Goal: Task Accomplishment & Management: Use online tool/utility

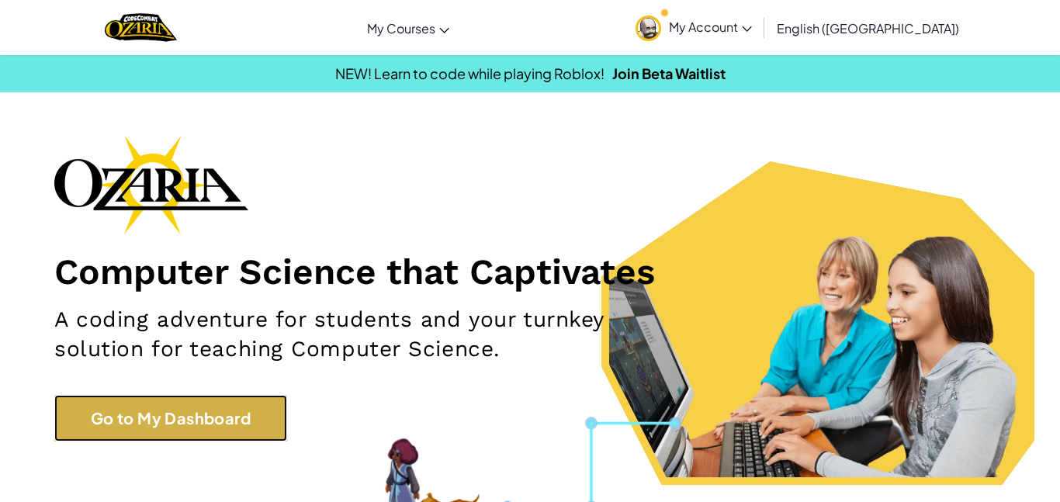
click at [194, 423] on link "Go to My Dashboard" at bounding box center [170, 418] width 233 height 47
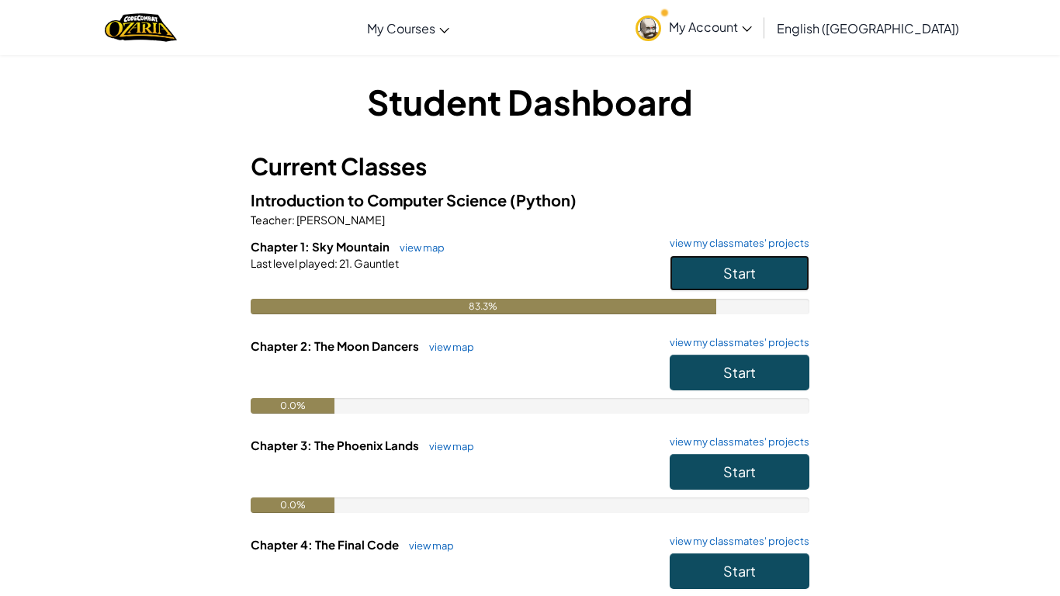
click at [738, 272] on span "Start" at bounding box center [739, 273] width 33 height 18
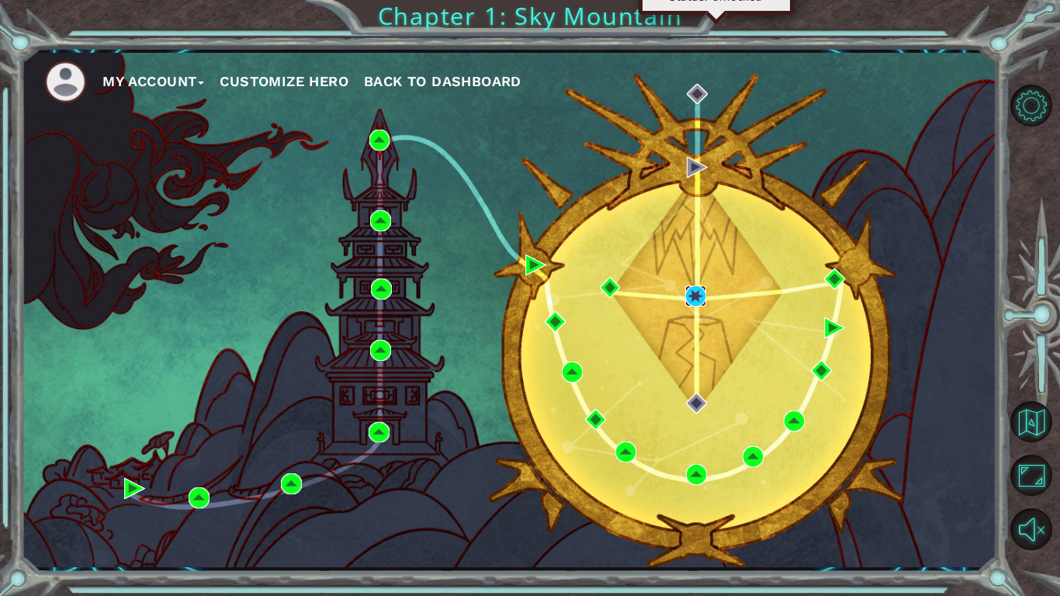
click at [700, 291] on img at bounding box center [695, 295] width 21 height 21
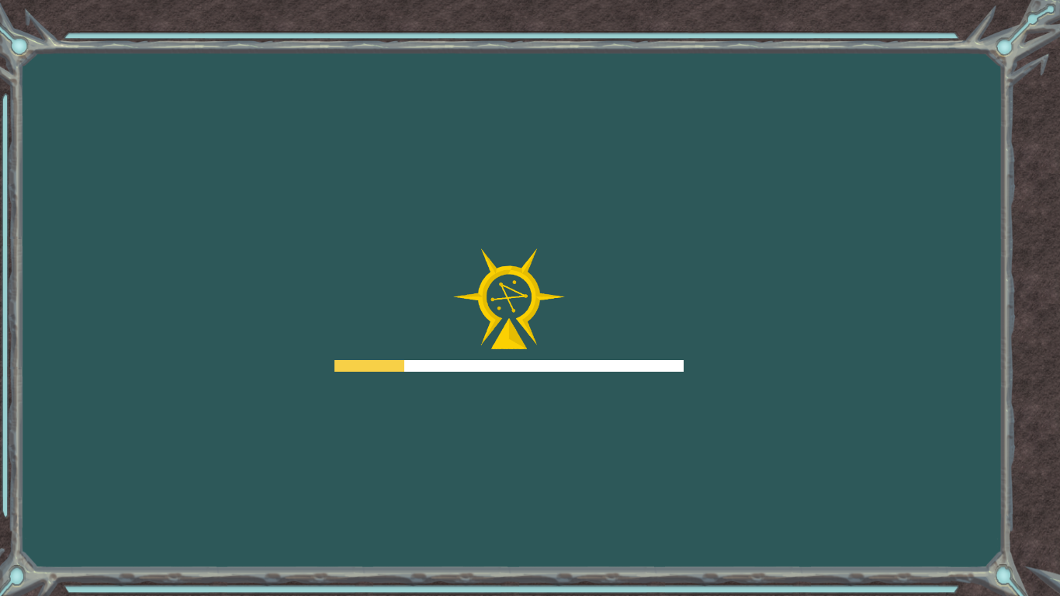
click at [536, 340] on img at bounding box center [509, 299] width 112 height 102
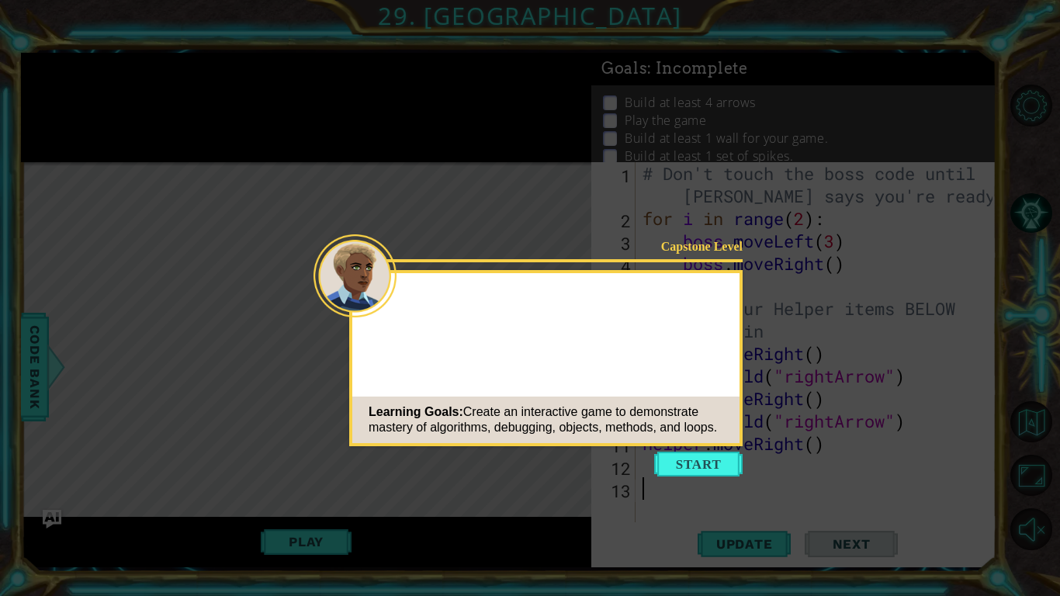
click at [680, 468] on button "Start" at bounding box center [698, 463] width 88 height 25
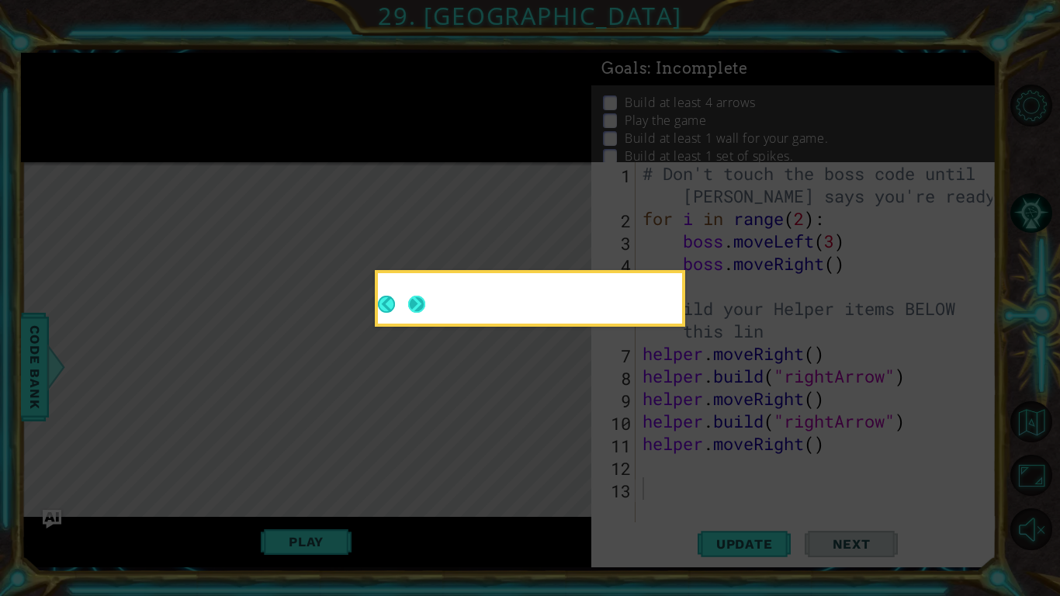
click at [421, 307] on button "Next" at bounding box center [417, 305] width 18 height 18
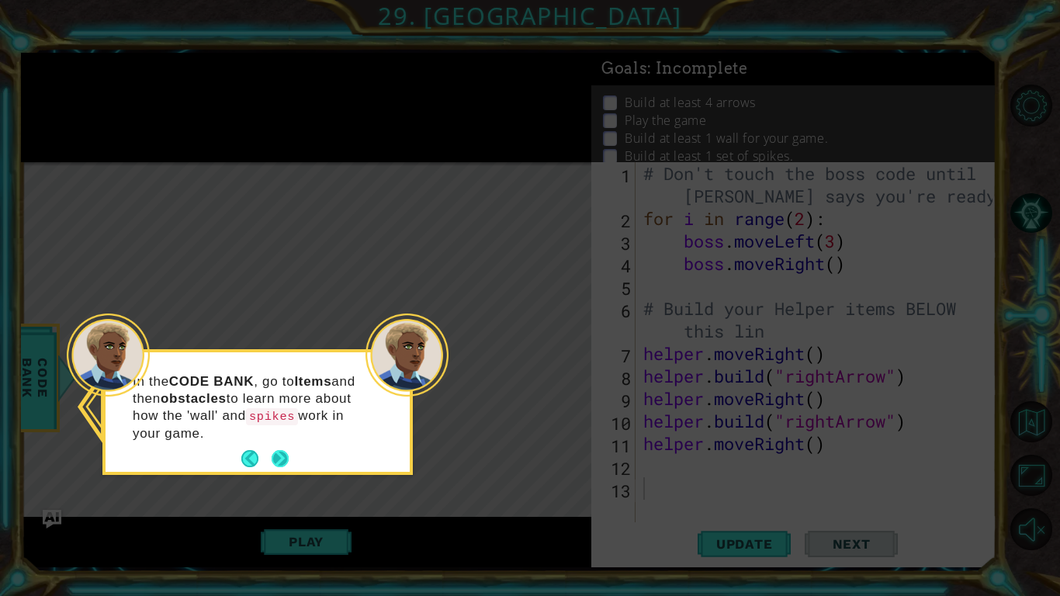
click at [276, 460] on button "Next" at bounding box center [279, 458] width 17 height 17
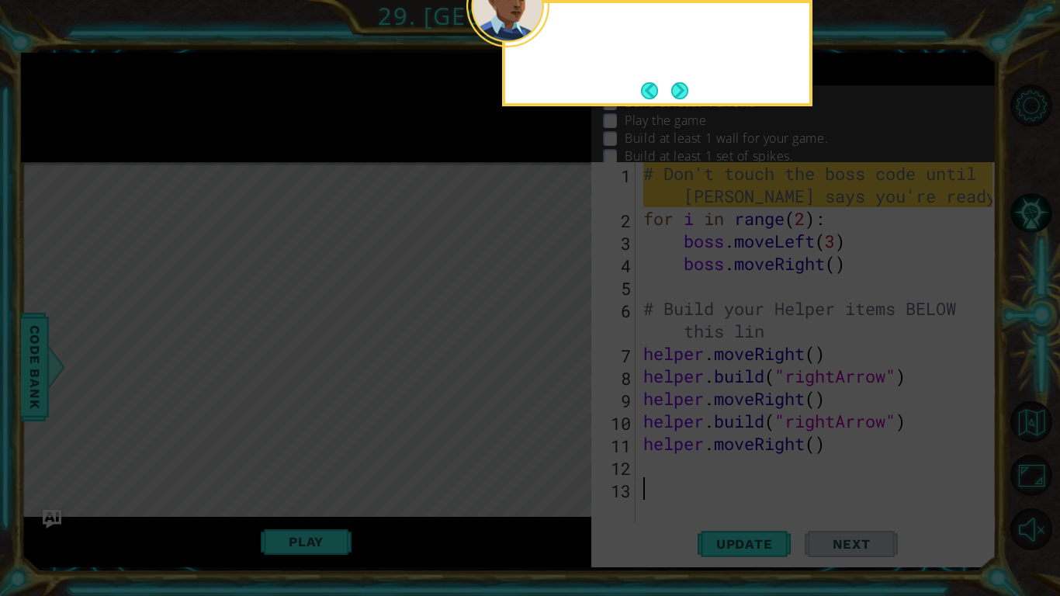
click at [276, 460] on icon at bounding box center [530, 298] width 1060 height 596
click at [678, 86] on button "Next" at bounding box center [680, 90] width 18 height 18
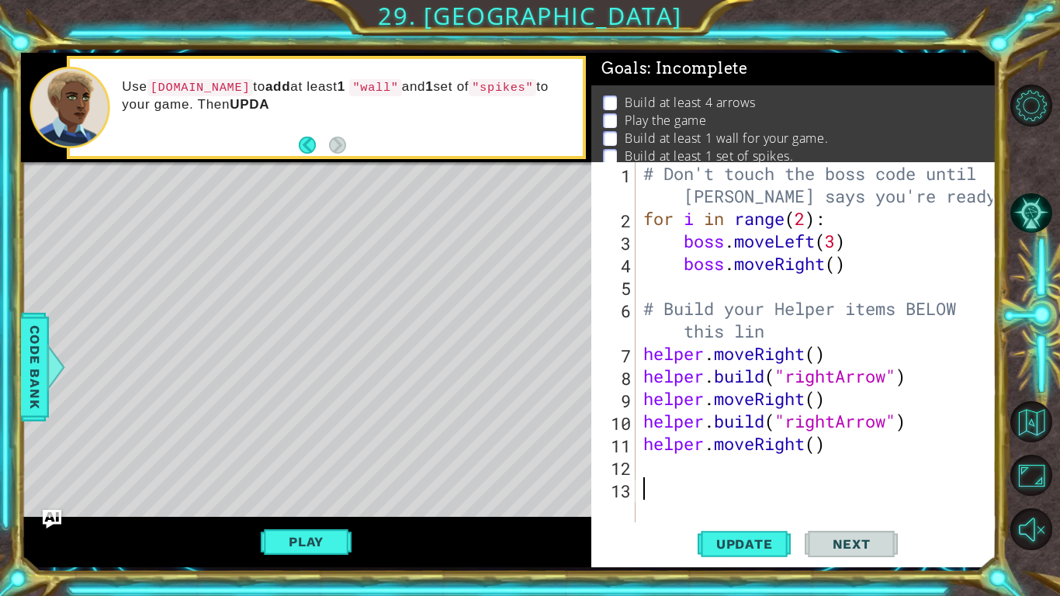
click at [675, 467] on div "# Don't touch the boss code until [PERSON_NAME] says you're ready! for i in ran…" at bounding box center [820, 375] width 360 height 427
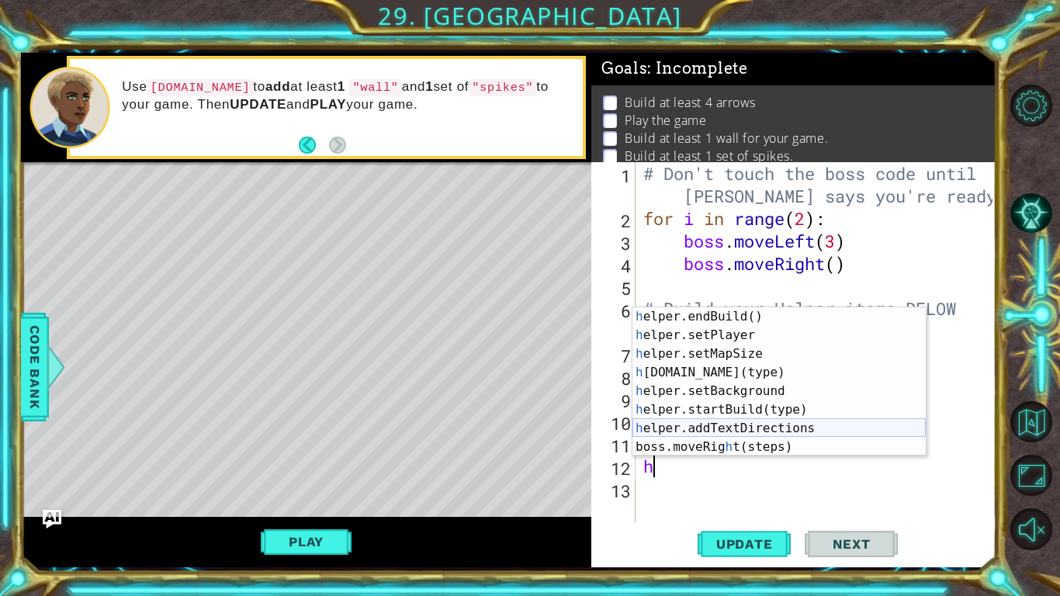
scroll to position [93, 0]
click at [759, 403] on div "h elper.endBuild() press enter h elper.setPlayer press enter h elper.setMapSize…" at bounding box center [778, 400] width 293 height 186
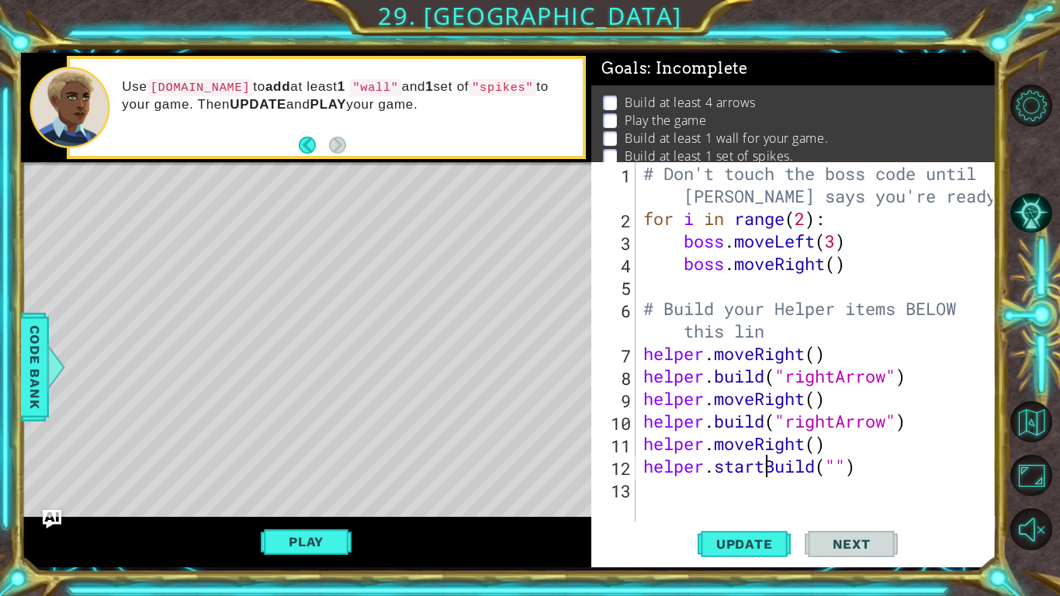
click at [765, 472] on div "# Don't touch the boss code until [PERSON_NAME] says you're ready! for i in ran…" at bounding box center [820, 375] width 360 height 427
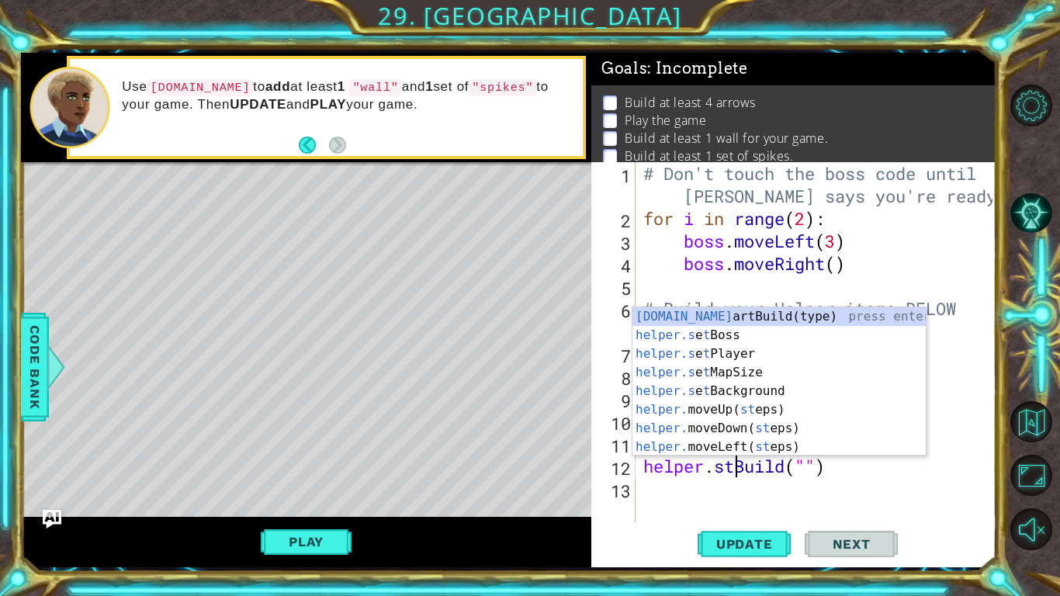
scroll to position [0, 0]
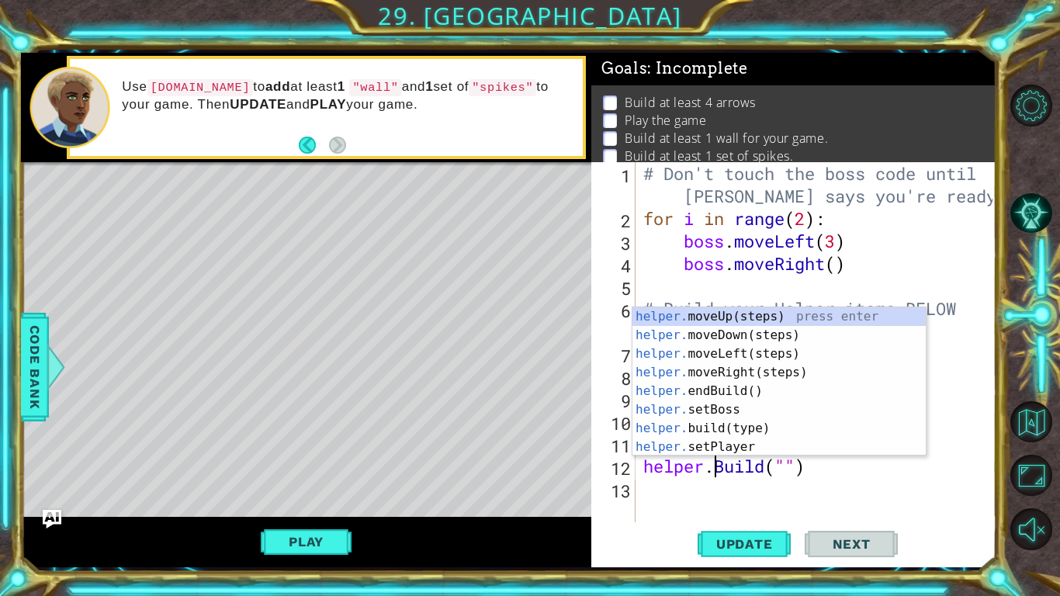
click at [779, 473] on div "# Don't touch the boss code until [PERSON_NAME] says you're ready! for i in ran…" at bounding box center [820, 375] width 360 height 427
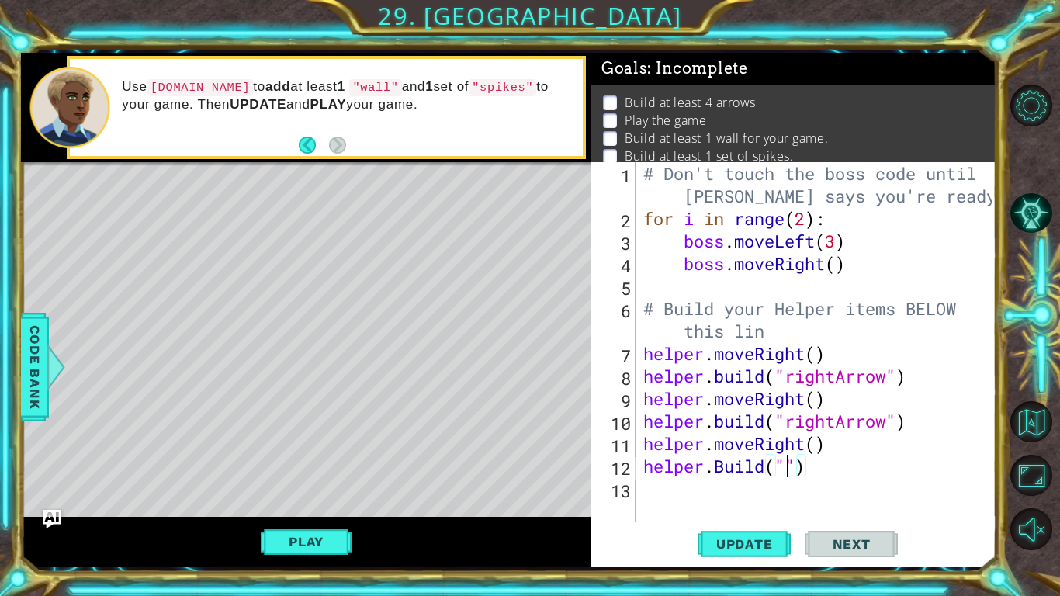
click at [787, 474] on div "# Don't touch the boss code until [PERSON_NAME] says you're ready! for i in ran…" at bounding box center [820, 375] width 360 height 427
type textarea "[DOMAIN_NAME]("rightArrow")"
click at [749, 499] on div "# Don't touch the boss code until [PERSON_NAME] says you're ready! for i in ran…" at bounding box center [820, 375] width 360 height 427
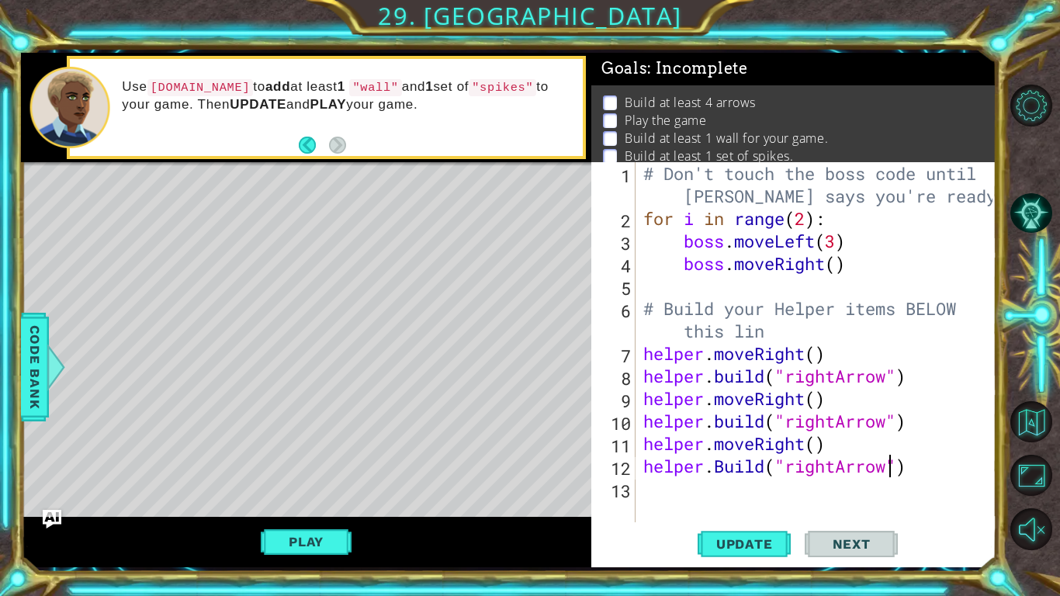
scroll to position [0, 0]
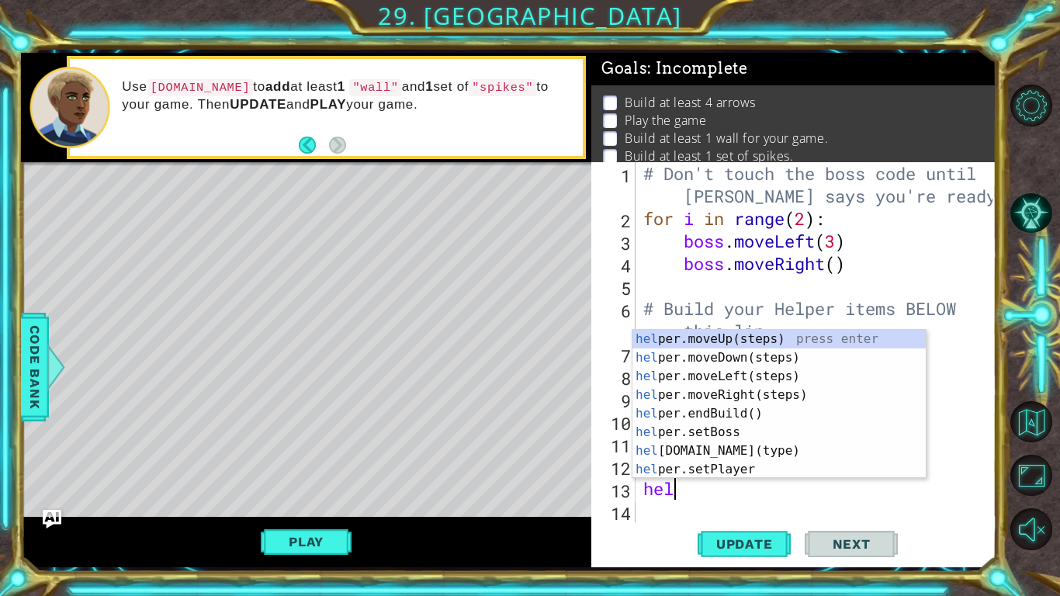
click at [911, 499] on div "# Don't touch the boss code until [PERSON_NAME] says you're ready! for i in ran…" at bounding box center [820, 375] width 360 height 427
type textarea "helper"
click at [921, 507] on div "# Don't touch the boss code until [PERSON_NAME] says you're ready! for i in ran…" at bounding box center [820, 375] width 360 height 427
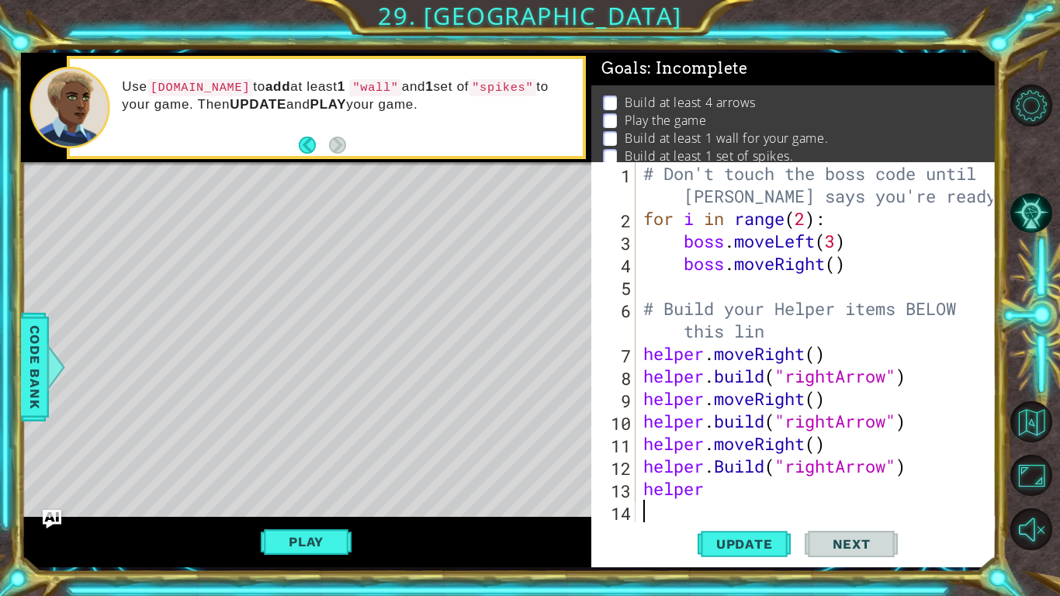
scroll to position [0, 0]
click at [811, 496] on div "# Don't touch the boss code until [PERSON_NAME] says you're ready! for i in ran…" at bounding box center [820, 375] width 360 height 427
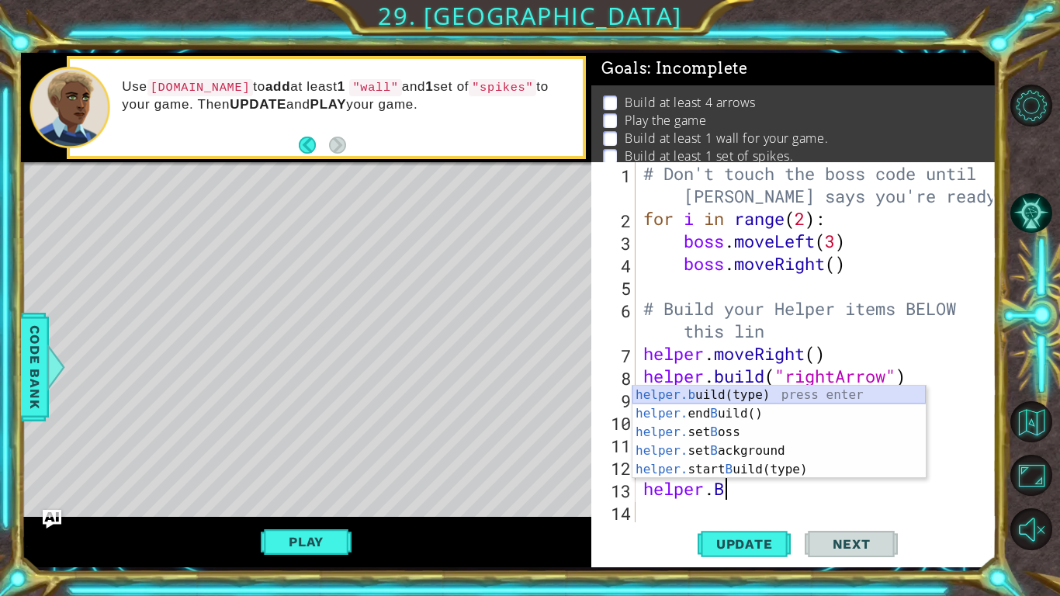
click at [776, 393] on div "helper.b uild(type) press enter helper. end B uild() press enter helper. set B …" at bounding box center [778, 451] width 293 height 130
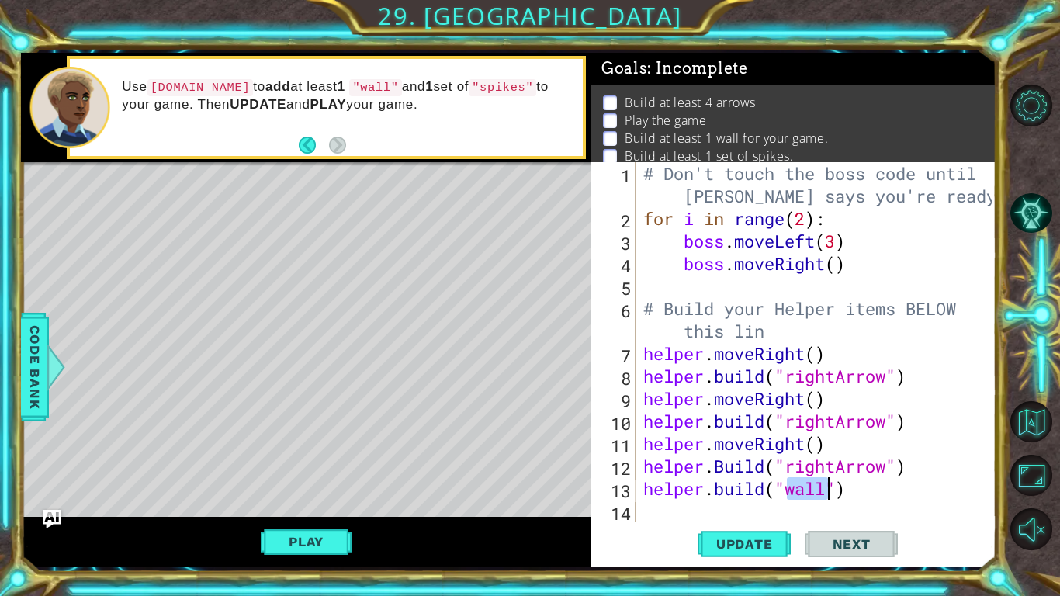
type textarea "[DOMAIN_NAME]("")"
